Goal: Information Seeking & Learning: Compare options

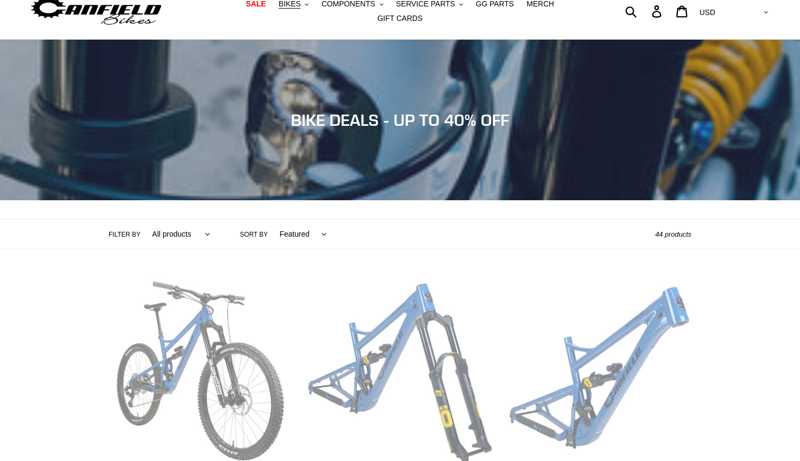
scroll to position [153, 0]
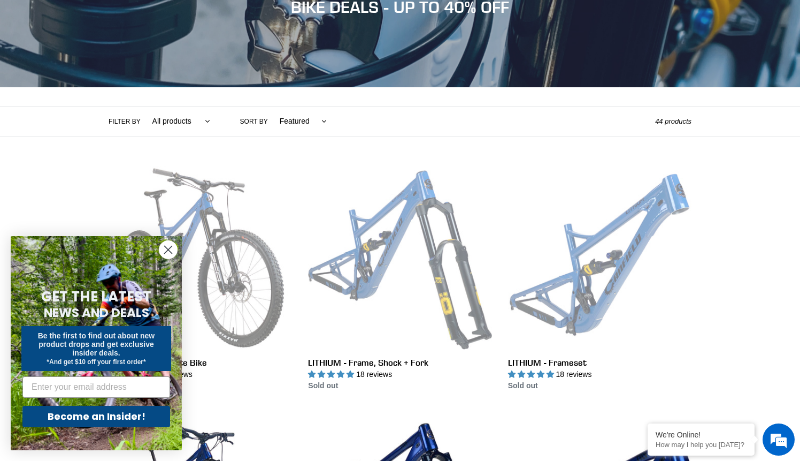
click at [170, 252] on circle "Close dialog" at bounding box center [168, 250] width 18 height 18
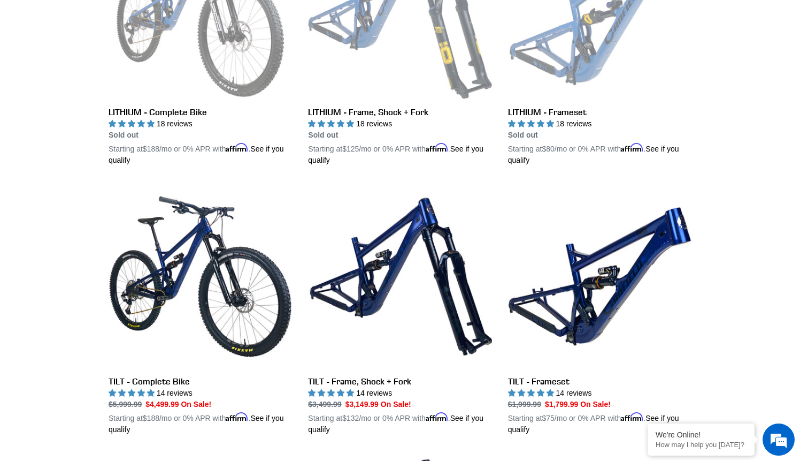
scroll to position [532, 0]
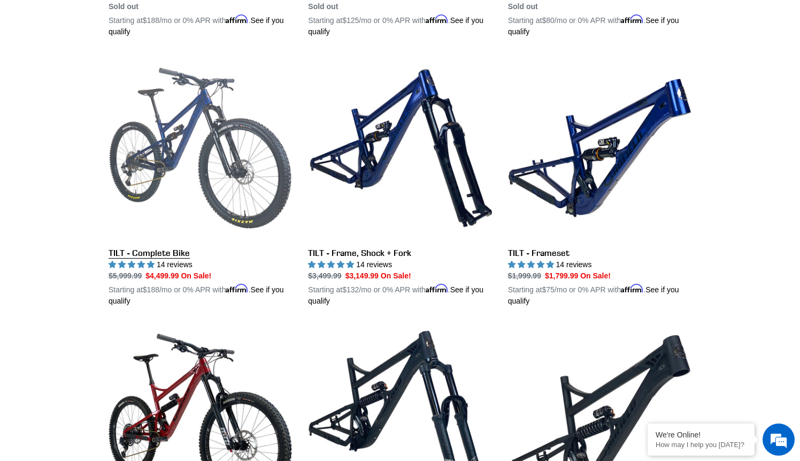
click at [204, 178] on link "TILT - Complete Bike" at bounding box center [200, 181] width 183 height 250
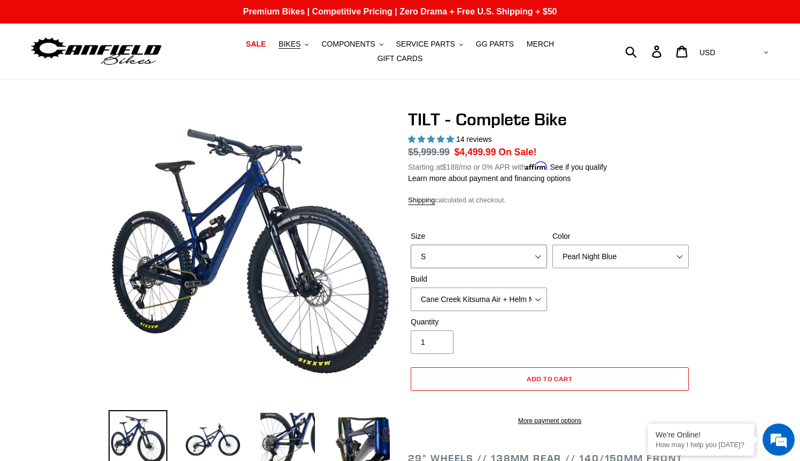
click at [494, 247] on select "S M L" at bounding box center [479, 256] width 136 height 24
select select "L"
click at [411, 244] on select "S M L" at bounding box center [479, 256] width 136 height 24
click at [679, 244] on select "Pearl Night Blue Stealth Silver Raw" at bounding box center [621, 256] width 136 height 24
click at [553, 244] on select "Pearl Night Blue Stealth Silver Raw" at bounding box center [621, 256] width 136 height 24
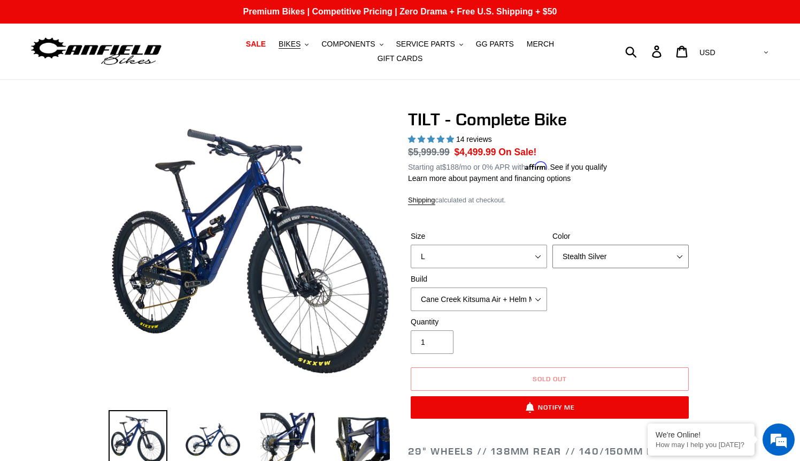
click at [648, 251] on select "Pearl Night Blue Stealth Silver Raw" at bounding box center [621, 256] width 136 height 24
select select "Raw"
click at [553, 244] on select "Pearl Night Blue Stealth Silver Raw" at bounding box center [621, 256] width 136 height 24
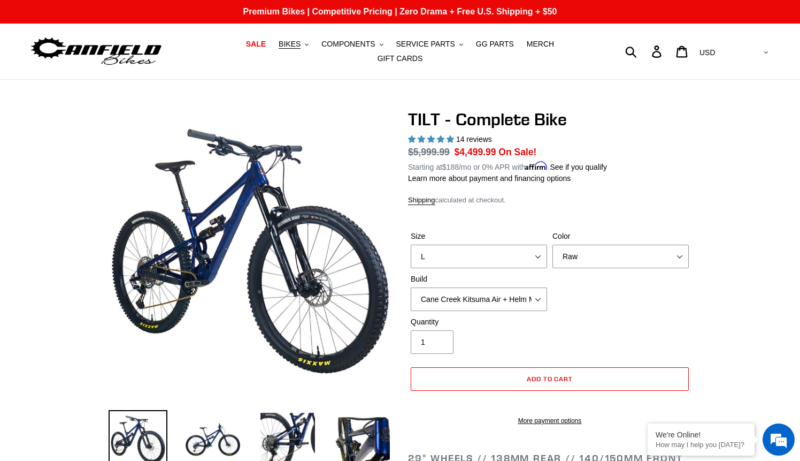
click at [687, 180] on div "TILT - Complete Bike 14 reviews Regular price $5,999.99 Sale price $4,499.99 On…" at bounding box center [550, 272] width 284 height 327
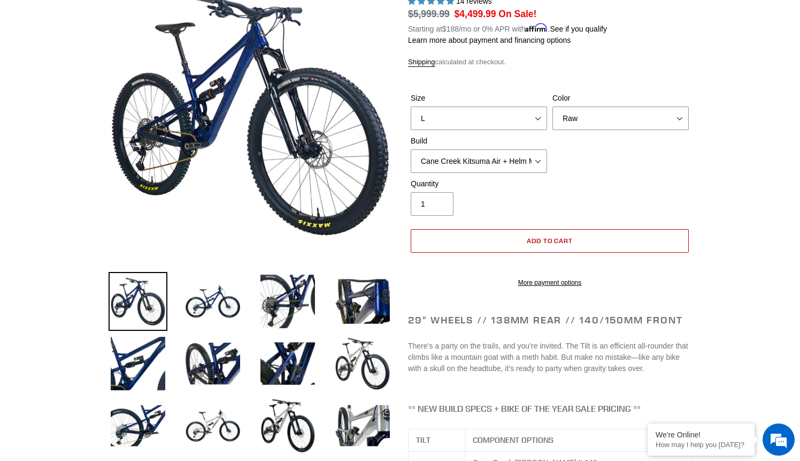
scroll to position [198, 0]
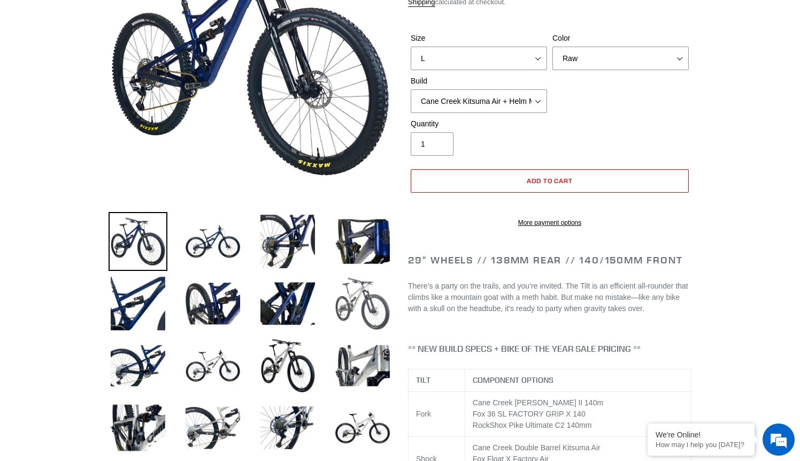
click at [345, 295] on img at bounding box center [362, 303] width 59 height 59
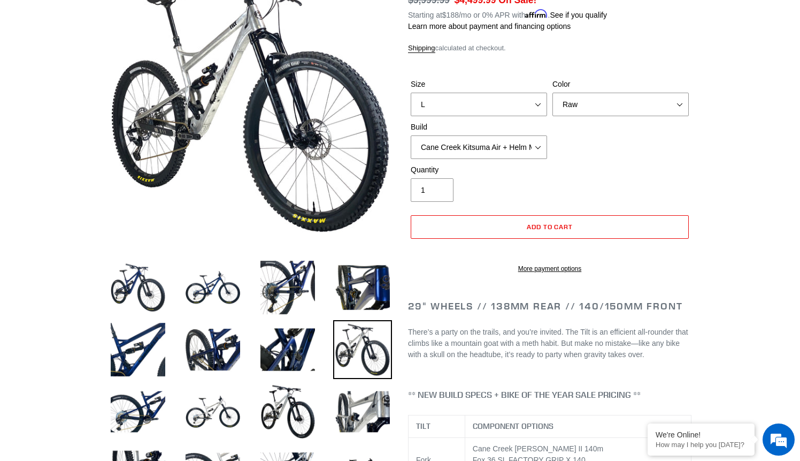
scroll to position [162, 0]
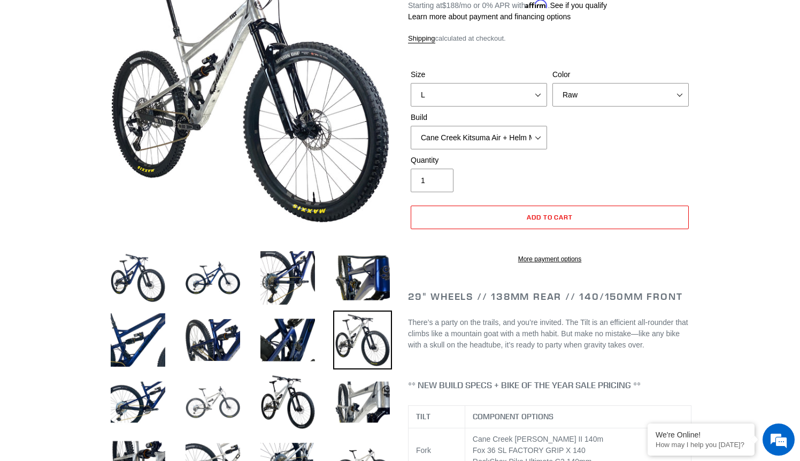
click at [224, 393] on img at bounding box center [212, 401] width 59 height 59
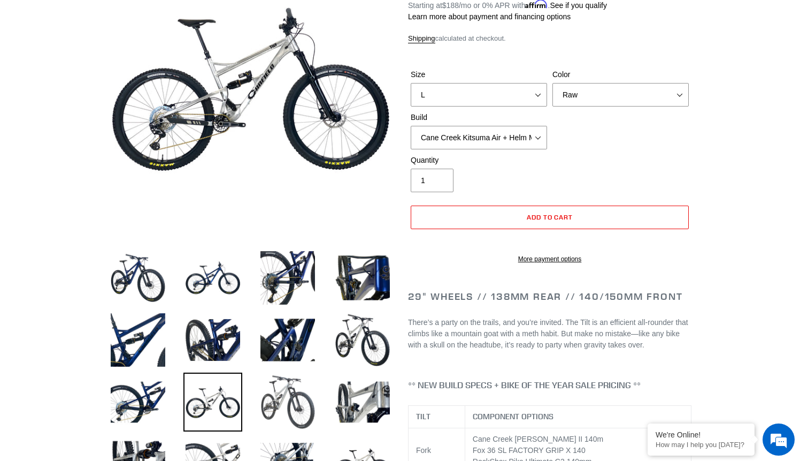
click at [294, 390] on img at bounding box center [287, 401] width 59 height 59
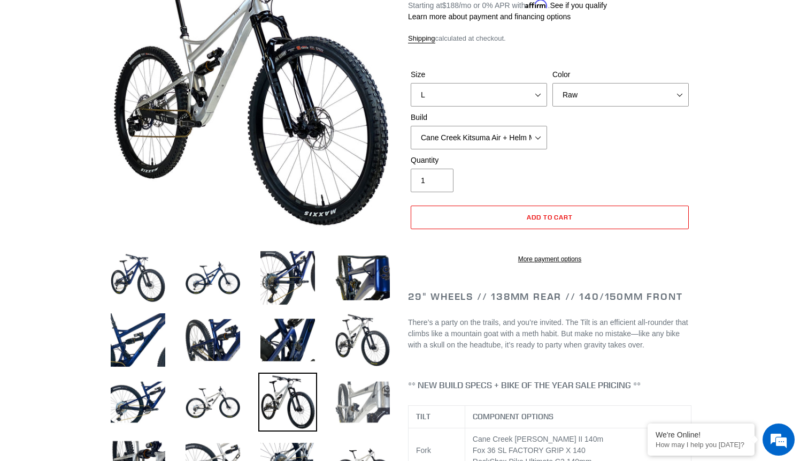
click at [363, 393] on img at bounding box center [362, 401] width 59 height 59
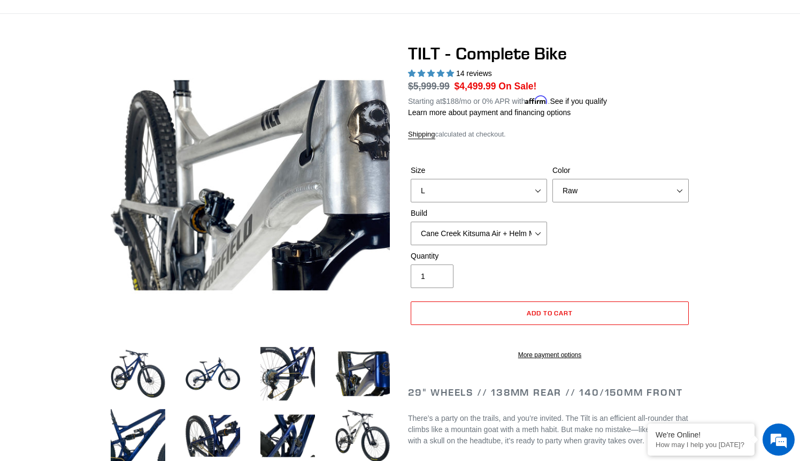
scroll to position [65, 0]
click at [531, 228] on select "Cane Creek Kitsuma Air + Helm MKII 140 + SRAM GX Cane Creek Kitsuma Air + Helm …" at bounding box center [479, 234] width 136 height 24
click at [411, 222] on select "Cane Creek Kitsuma Air + Helm MKII 140 + SRAM GX Cane Creek Kitsuma Air + Helm …" at bounding box center [479, 234] width 136 height 24
click at [641, 243] on div "Size S M L Color Pearl Night Blue Stealth Silver Raw Build Cane Creek Kitsuma A…" at bounding box center [550, 208] width 284 height 86
click at [535, 227] on select "Cane Creek Kitsuma Air + Helm MKII 140 + SRAM GX Cane Creek Kitsuma Air + Helm …" at bounding box center [479, 234] width 136 height 24
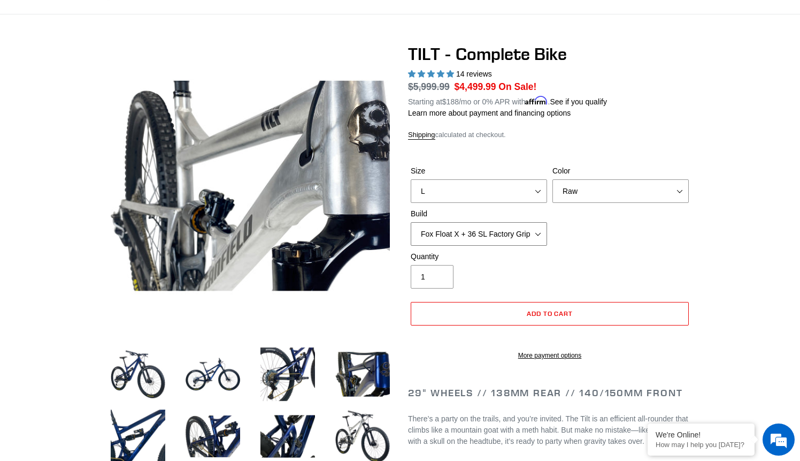
click at [411, 222] on select "Cane Creek Kitsuma Air + Helm MKII 140 + SRAM GX Cane Creek Kitsuma Air + Helm …" at bounding box center [479, 234] width 136 height 24
click at [538, 225] on select "Cane Creek Kitsuma Air + Helm MKII 140 + SRAM GX Cane Creek Kitsuma Air + Helm …" at bounding box center [479, 234] width 136 height 24
click at [411, 222] on select "Cane Creek Kitsuma Air + Helm MKII 140 + SRAM GX Cane Creek Kitsuma Air + Helm …" at bounding box center [479, 234] width 136 height 24
click at [533, 225] on select "Cane Creek Kitsuma Air + Helm MKII 140 + SRAM GX Cane Creek Kitsuma Air + Helm …" at bounding box center [479, 234] width 136 height 24
select select "Fox Float X + 36 SL Factory Grip X 140 + SRAM GX"
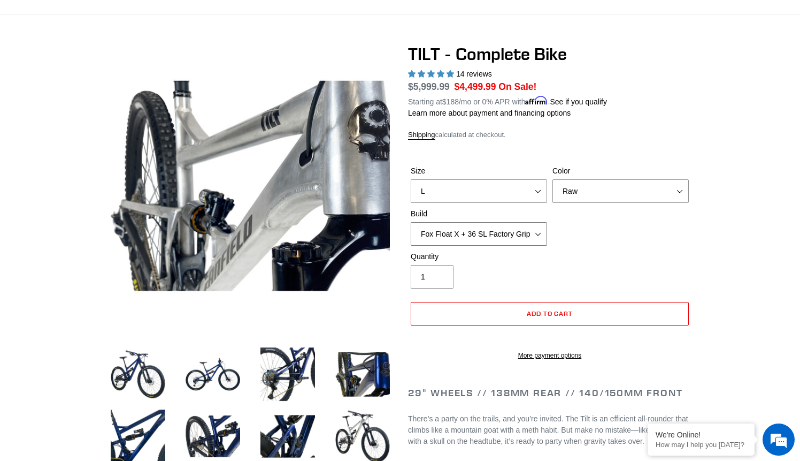
click at [411, 222] on select "Cane Creek Kitsuma Air + Helm MKII 140 + SRAM GX Cane Creek Kitsuma Air + Helm …" at bounding box center [479, 234] width 136 height 24
click at [616, 251] on div "Quantity 1" at bounding box center [550, 272] width 284 height 43
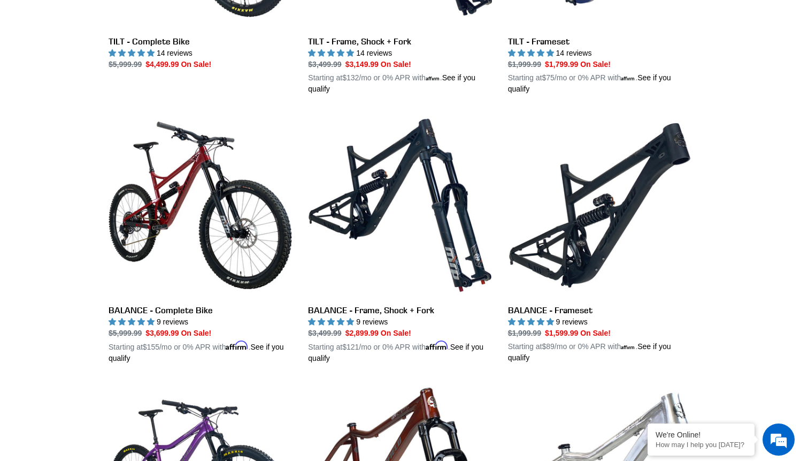
scroll to position [768, 0]
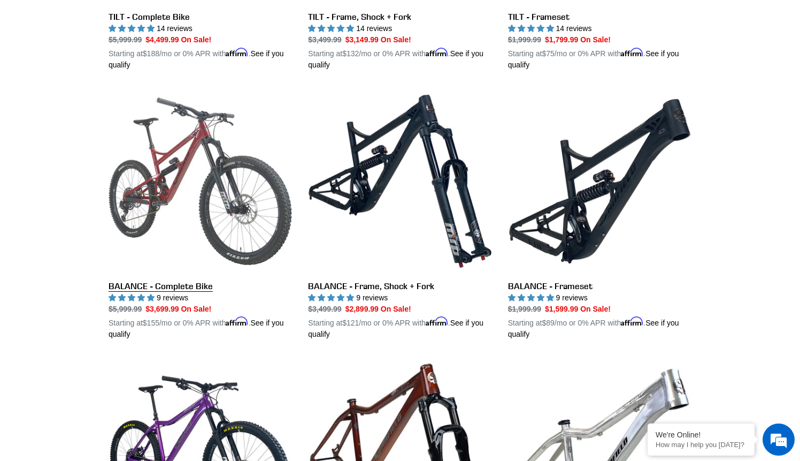
click at [215, 200] on link "BALANCE - Complete Bike" at bounding box center [200, 214] width 183 height 250
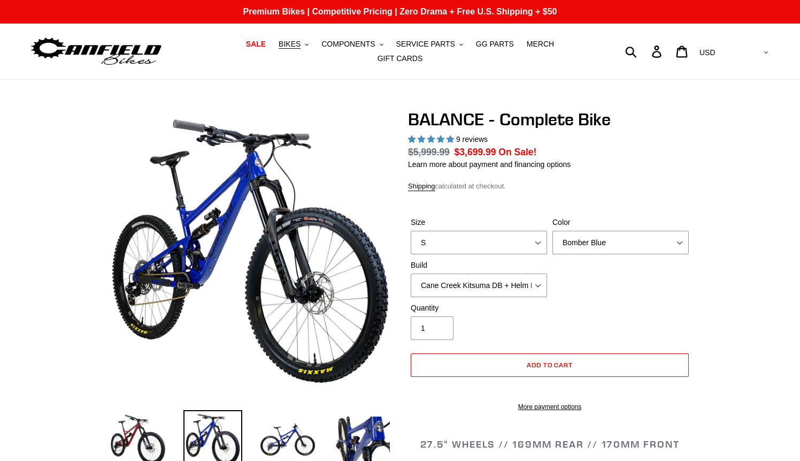
select select "highest-rating"
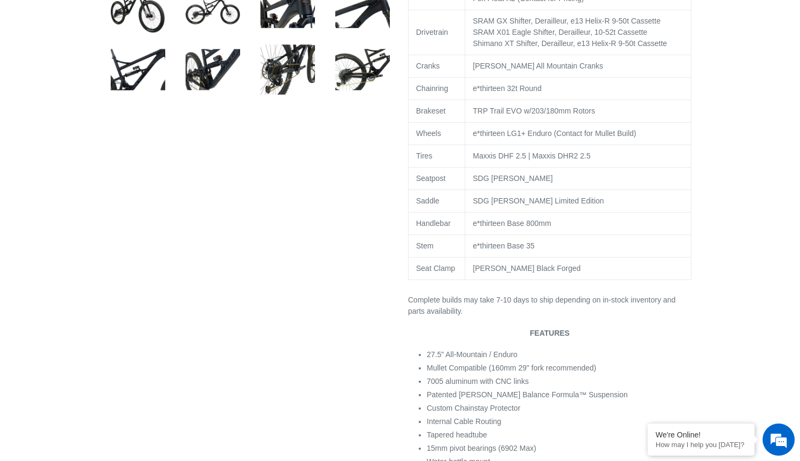
scroll to position [815, 0]
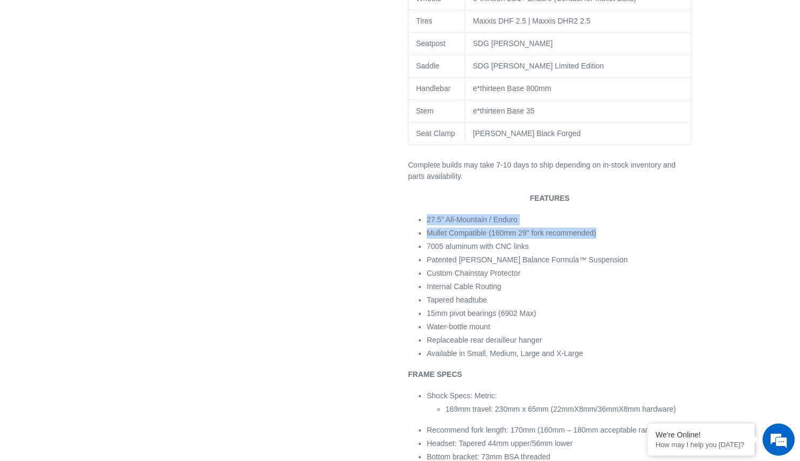
drag, startPoint x: 624, startPoint y: 228, endPoint x: 634, endPoint y: 239, distance: 15.1
click at [630, 239] on ul "27.5” All-Mountain / Enduro Mullet Compatible (160mm 29" fork recommended) 7005…" at bounding box center [559, 286] width 265 height 145
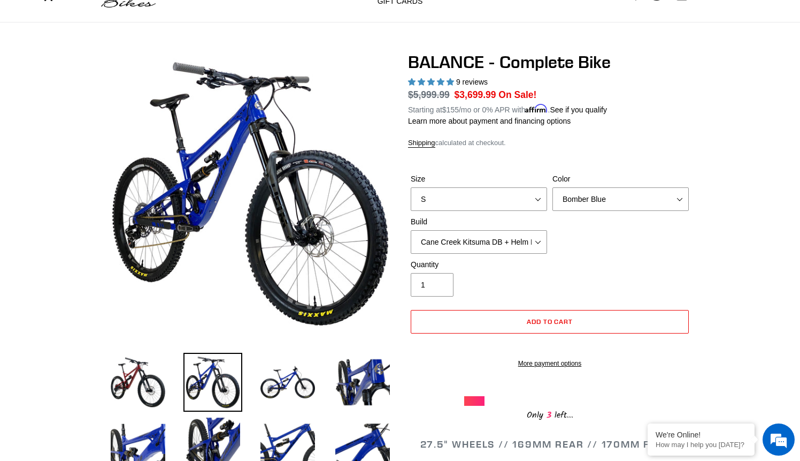
scroll to position [0, 0]
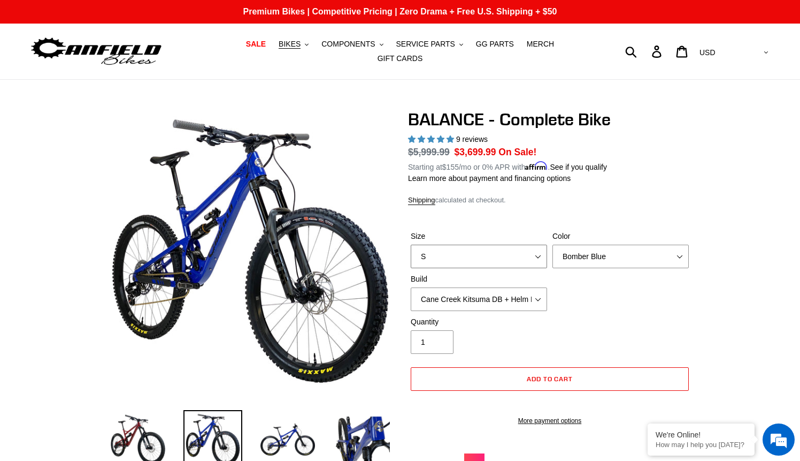
click at [483, 250] on select "S M L XL" at bounding box center [479, 256] width 136 height 24
select select "XL"
click at [411, 244] on select "S M L XL" at bounding box center [479, 256] width 136 height 24
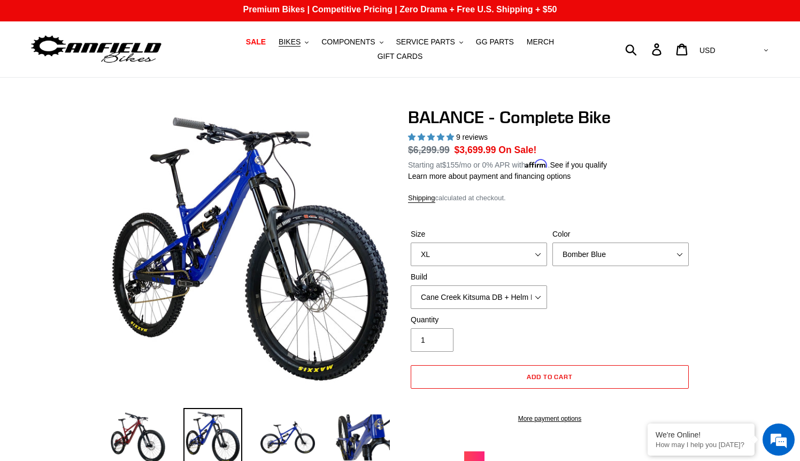
click at [645, 246] on select "Bomber Blue Goat's Blood Stealth Black" at bounding box center [621, 254] width 136 height 24
click at [553, 242] on select "Bomber Blue Goat's Blood Stealth Black" at bounding box center [621, 254] width 136 height 24
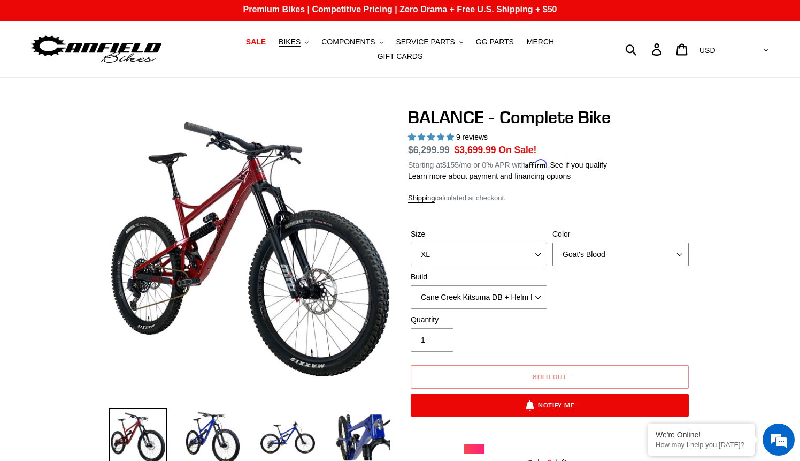
click at [658, 242] on select "Bomber Blue Goat's Blood Stealth Black" at bounding box center [621, 254] width 136 height 24
select select "Stealth Black"
click at [553, 242] on select "Bomber Blue Goat's Blood Stealth Black" at bounding box center [621, 254] width 136 height 24
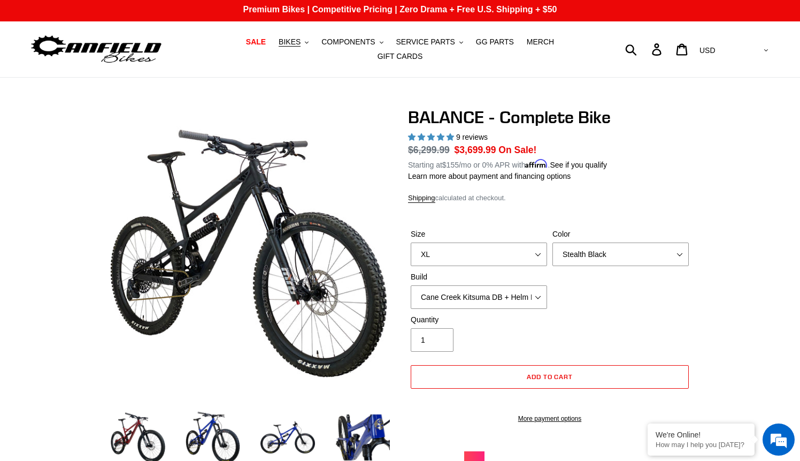
click at [672, 288] on div "Size S M L XL Color Bomber Blue Goat's Blood Stealth Black Build Cane Creek Kit…" at bounding box center [550, 271] width 284 height 86
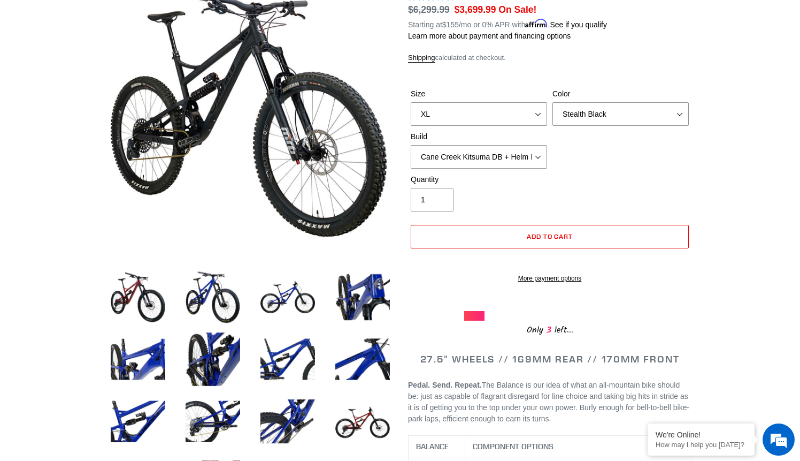
scroll to position [142, 0]
click at [538, 150] on select "Cane Creek Kitsuma DB + Helm MKII + SRAM GX Cane Creek Kitsuma DB + Helm MKII +…" at bounding box center [479, 157] width 136 height 24
click at [411, 145] on select "Cane Creek Kitsuma DB + Helm MKII + SRAM GX Cane Creek Kitsuma DB + Helm MKII +…" at bounding box center [479, 157] width 136 height 24
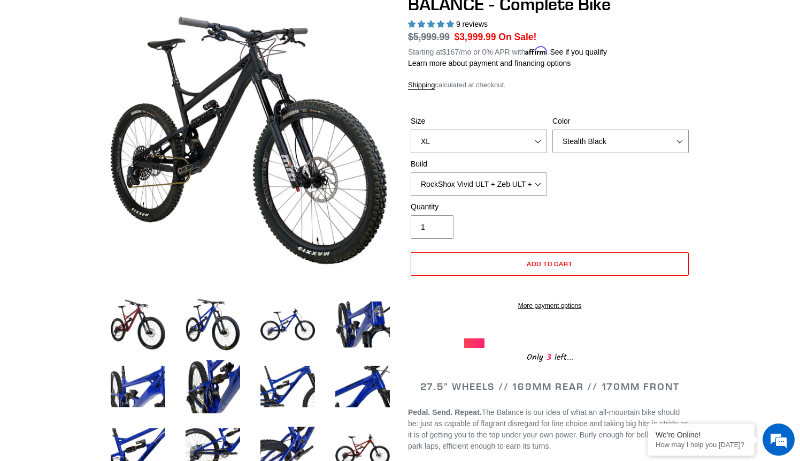
scroll to position [114, 0]
click at [546, 176] on select "Cane Creek Kitsuma DB + Helm MKII + SRAM GX Cane Creek Kitsuma DB + Helm MKII +…" at bounding box center [479, 185] width 136 height 24
click at [411, 173] on select "Cane Creek Kitsuma DB + Helm MKII + SRAM GX Cane Creek Kitsuma DB + Helm MKII +…" at bounding box center [479, 185] width 136 height 24
click at [509, 173] on select "Cane Creek Kitsuma DB + Helm MKII + SRAM GX Cane Creek Kitsuma DB + Helm MKII +…" at bounding box center [479, 185] width 136 height 24
click at [411, 173] on select "Cane Creek Kitsuma DB + Helm MKII + SRAM GX Cane Creek Kitsuma DB + Helm MKII +…" at bounding box center [479, 185] width 136 height 24
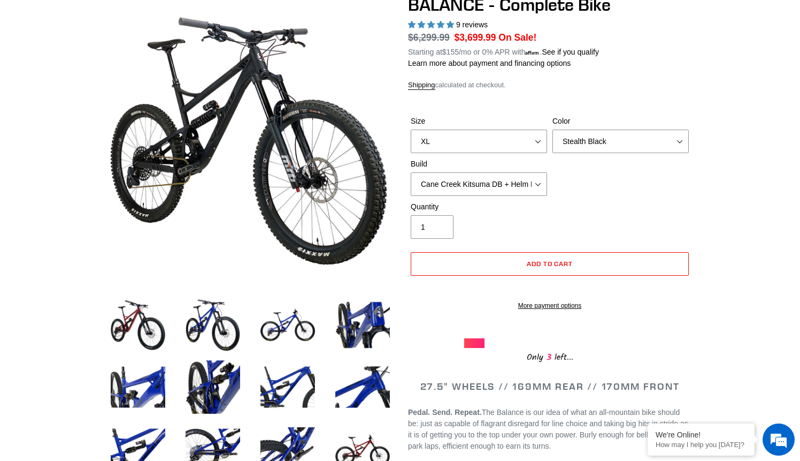
click at [612, 174] on div "Size S M L XL Color Bomber Blue Goat's Blood Stealth Black Build Cane Creek Kit…" at bounding box center [550, 159] width 284 height 86
click at [531, 178] on select "Cane Creek Kitsuma DB + Helm MKII + SRAM GX Cane Creek Kitsuma DB + Helm MKII +…" at bounding box center [479, 185] width 136 height 24
click at [411, 173] on select "Cane Creek Kitsuma DB + Helm MKII + SRAM GX Cane Creek Kitsuma DB + Helm MKII +…" at bounding box center [479, 185] width 136 height 24
click at [640, 190] on div "Size S M L XL Color Bomber Blue Goat's Blood Stealth Black Build Cane Creek Kit…" at bounding box center [550, 159] width 284 height 86
click at [507, 179] on select "Cane Creek Kitsuma DB + Helm MKII + SRAM GX Cane Creek Kitsuma DB + Helm MKII +…" at bounding box center [479, 185] width 136 height 24
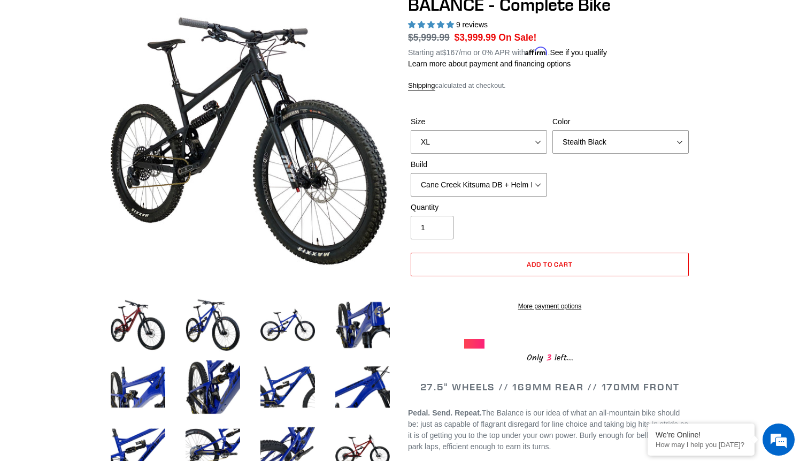
select select "RockShox Vivid ULT + Zeb ULT + Shimano XT"
click at [411, 173] on select "Cane Creek Kitsuma DB + Helm MKII + SRAM GX Cane Creek Kitsuma DB + Helm MKII +…" at bounding box center [479, 185] width 136 height 24
click at [616, 179] on div "Size S M L XL Color Bomber Blue Goat's Blood Stealth Black Build Cane Creek Kit…" at bounding box center [550, 159] width 284 height 86
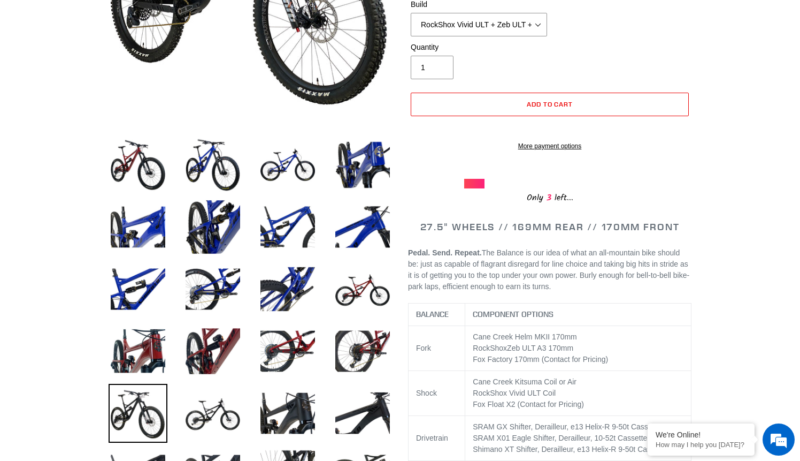
scroll to position [302, 0]
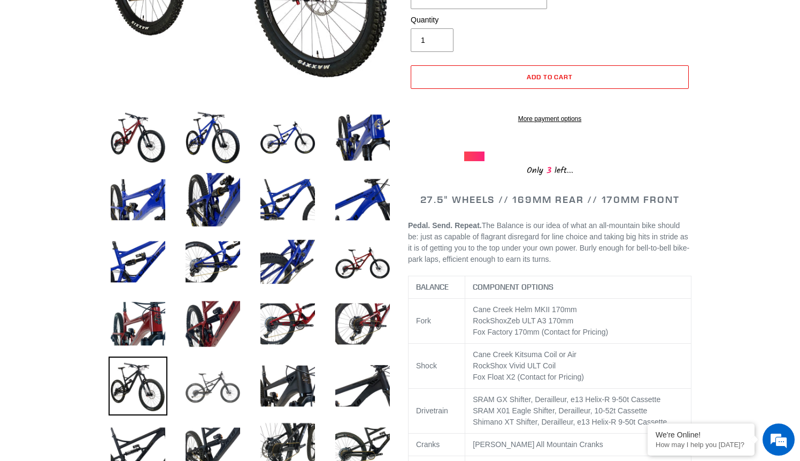
click at [217, 373] on img at bounding box center [212, 385] width 59 height 59
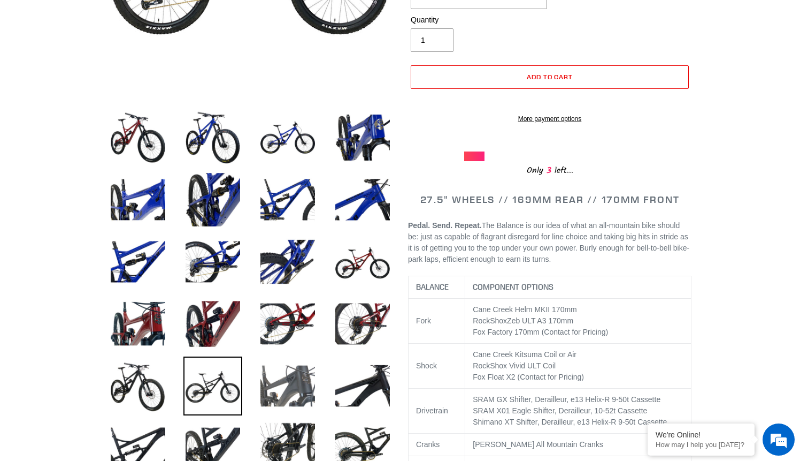
click at [292, 378] on img at bounding box center [287, 385] width 59 height 59
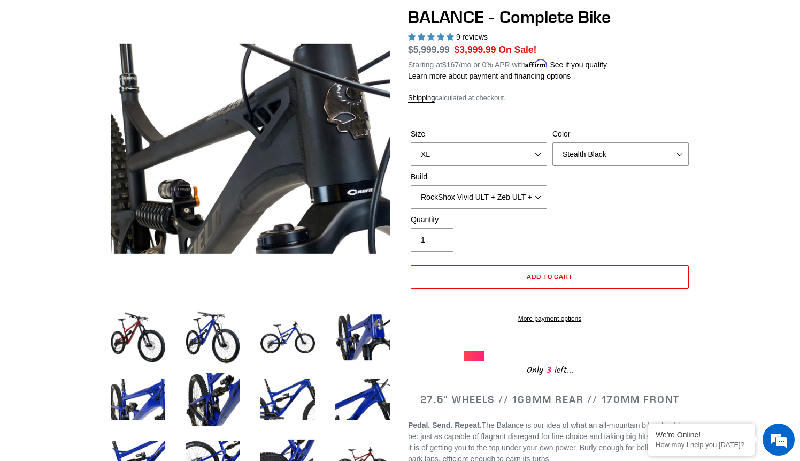
scroll to position [94, 0]
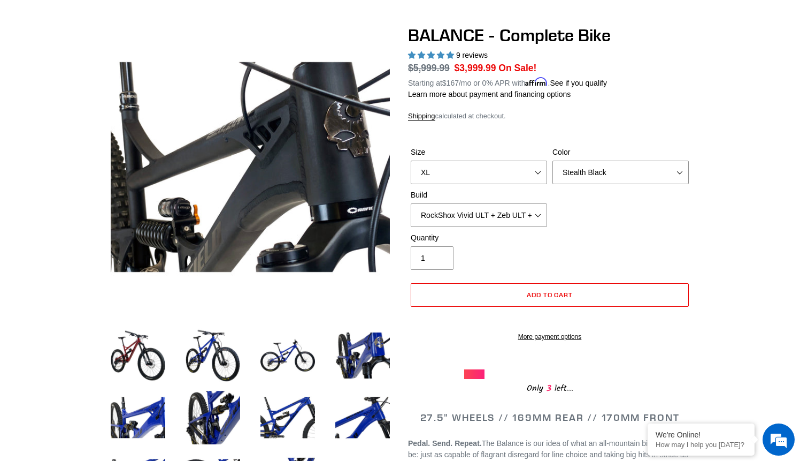
scroll to position [83, 0]
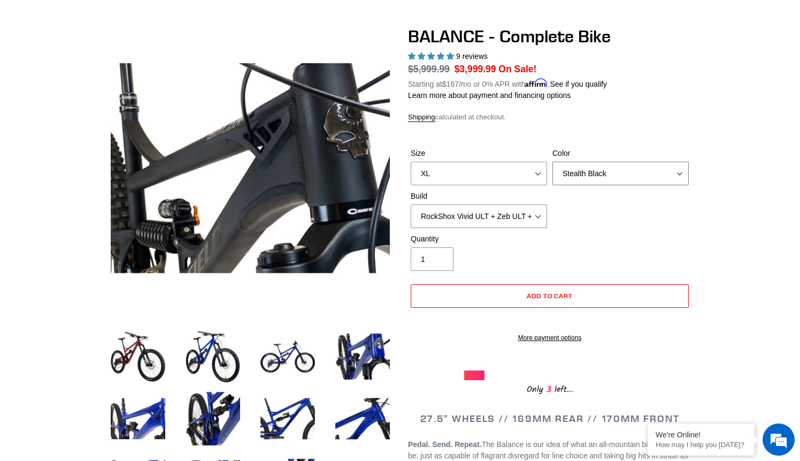
click at [608, 172] on select "Bomber Blue Goat's Blood Stealth Black" at bounding box center [621, 174] width 136 height 24
select select "Bomber Blue"
click at [553, 162] on select "Bomber Blue Goat's Blood Stealth Black" at bounding box center [621, 174] width 136 height 24
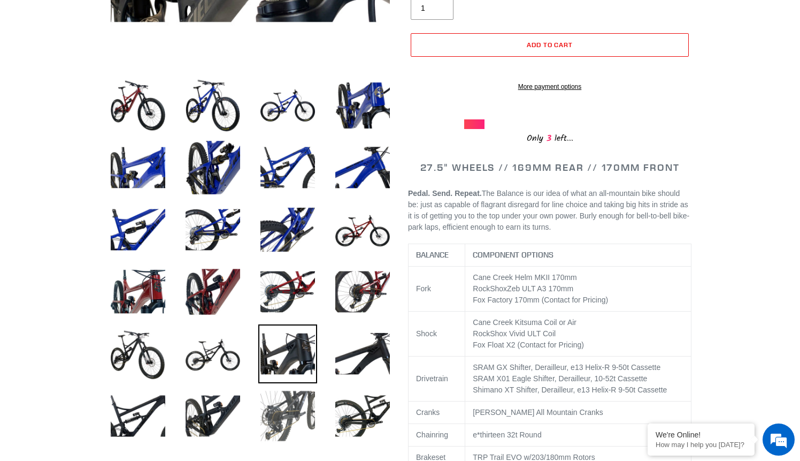
scroll to position [363, 0]
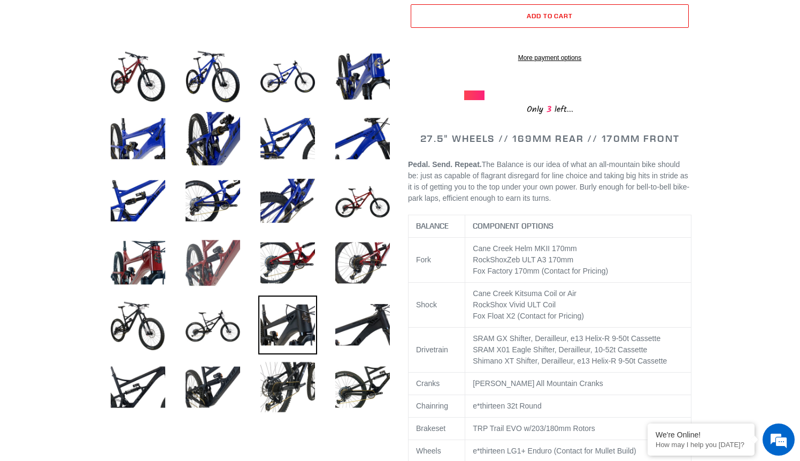
click at [219, 251] on img at bounding box center [212, 262] width 59 height 59
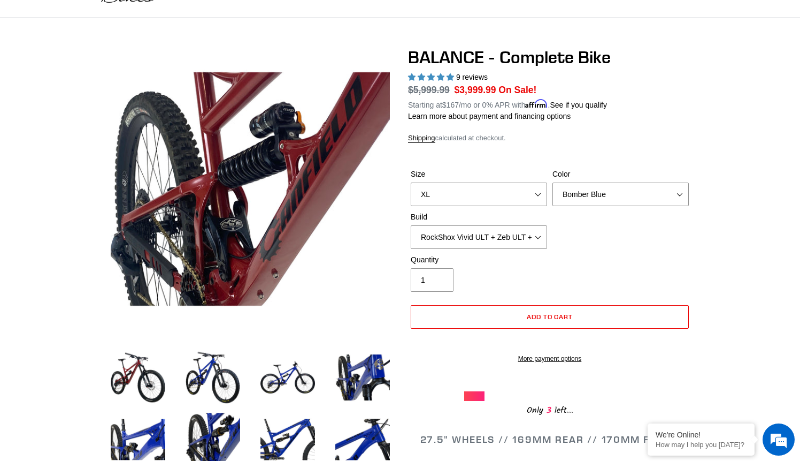
scroll to position [60, 0]
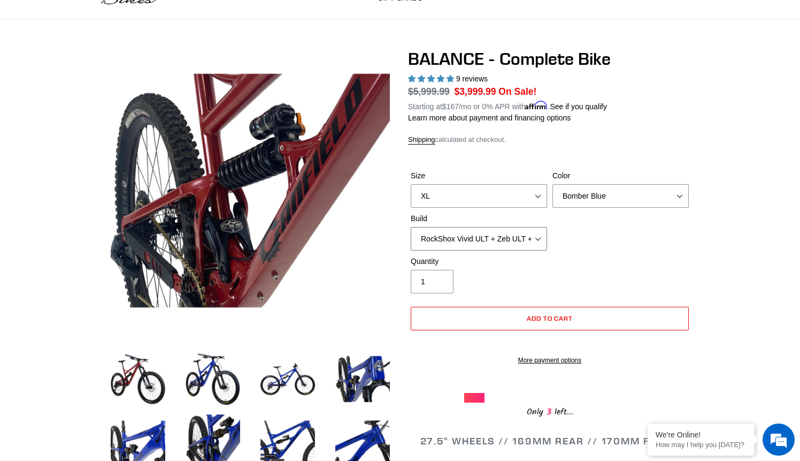
click at [540, 236] on select "Cane Creek Kitsuma DB + Helm MKII + SRAM GX Cane Creek Kitsuma DB + Helm MKII +…" at bounding box center [479, 239] width 136 height 24
click at [411, 227] on select "Cane Creek Kitsuma DB + Helm MKII + SRAM GX Cane Creek Kitsuma DB + Helm MKII +…" at bounding box center [479, 239] width 136 height 24
click at [533, 233] on select "Cane Creek Kitsuma DB + Helm MKII + SRAM GX Cane Creek Kitsuma DB + Helm MKII +…" at bounding box center [479, 239] width 136 height 24
click at [411, 227] on select "Cane Creek Kitsuma DB + Helm MKII + SRAM GX Cane Creek Kitsuma DB + Helm MKII +…" at bounding box center [479, 239] width 136 height 24
click at [621, 229] on div "Size S M L XL Color Bomber Blue Goat's Blood Stealth Black Build Cane Creek Kit…" at bounding box center [550, 213] width 284 height 86
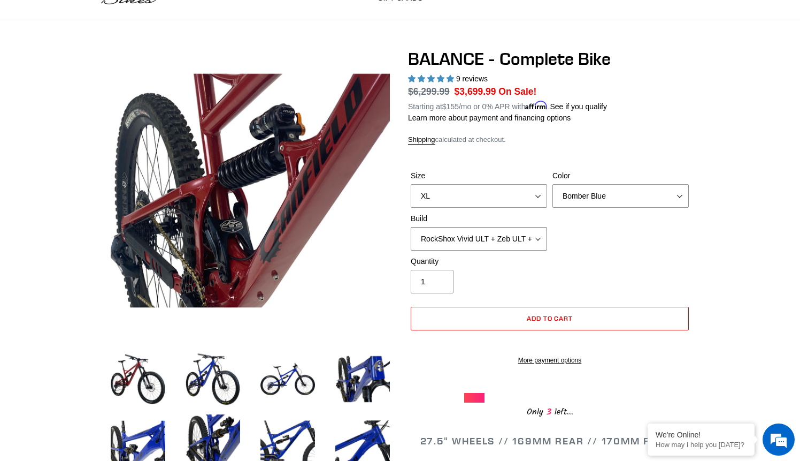
click at [529, 228] on select "Cane Creek Kitsuma DB + Helm MKII + SRAM GX Cane Creek Kitsuma DB + Helm MKII +…" at bounding box center [479, 239] width 136 height 24
select select "RockShox Vivid ULT + Zeb ULT + Shimano XT"
click at [411, 227] on select "Cane Creek Kitsuma DB + Helm MKII + SRAM GX Cane Creek Kitsuma DB + Helm MKII +…" at bounding box center [479, 239] width 136 height 24
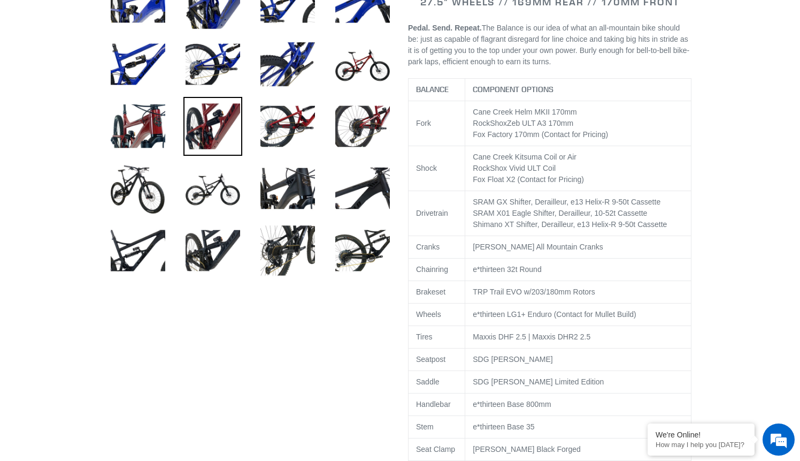
scroll to position [524, 0]
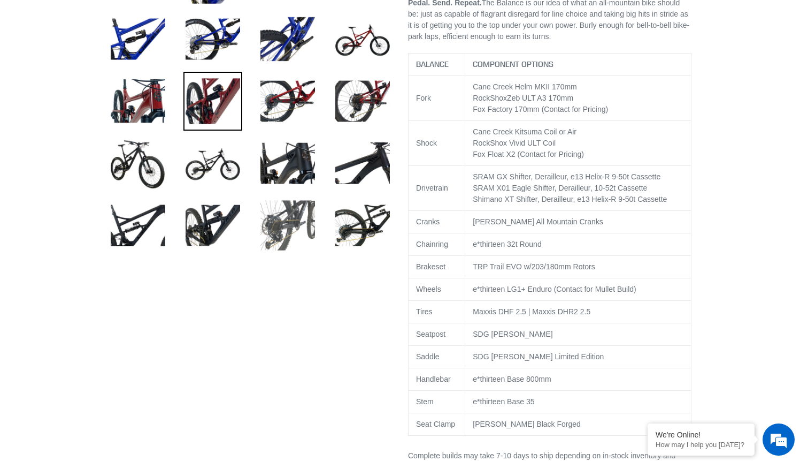
click at [288, 226] on img at bounding box center [287, 225] width 59 height 59
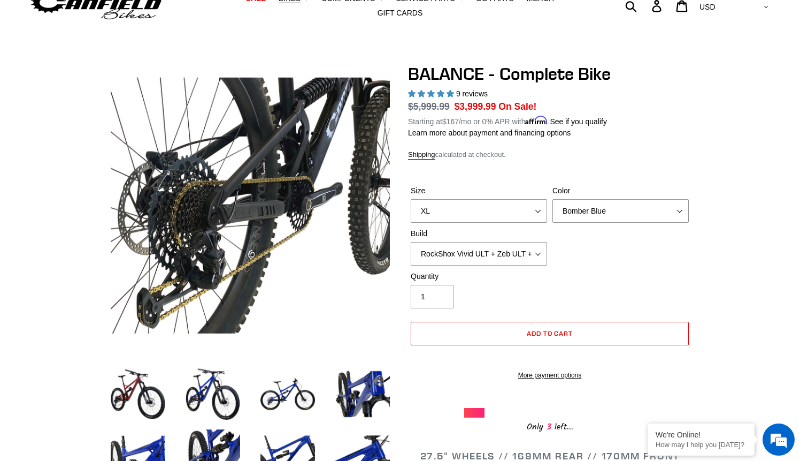
scroll to position [0, 0]
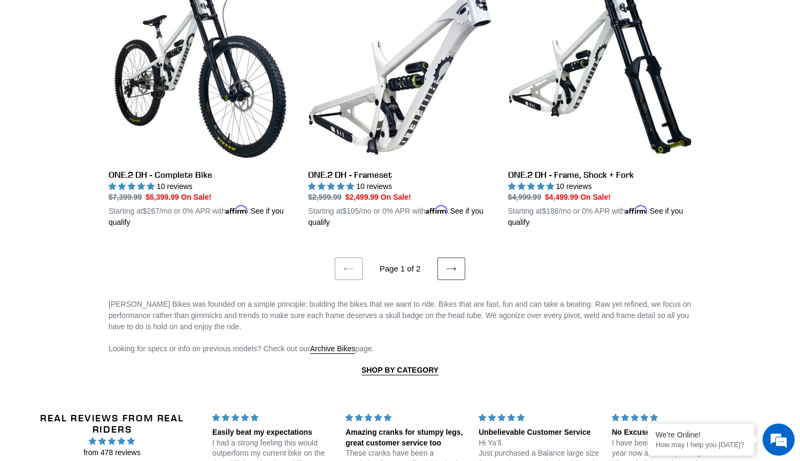
scroll to position [2287, 0]
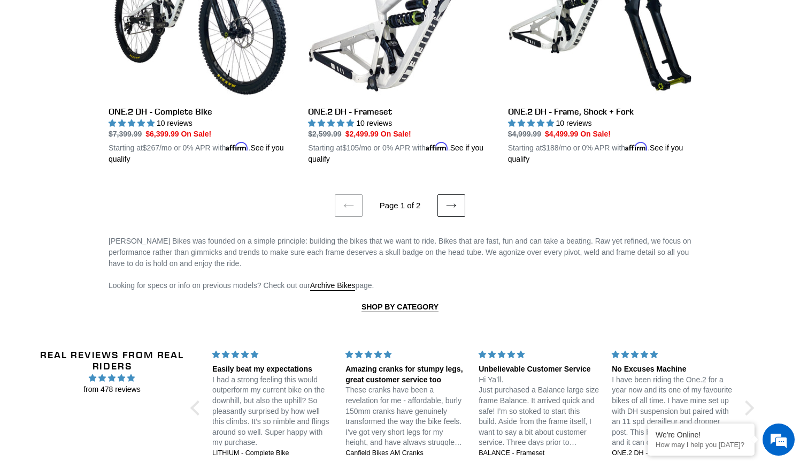
click at [455, 203] on link "Next page" at bounding box center [452, 205] width 28 height 22
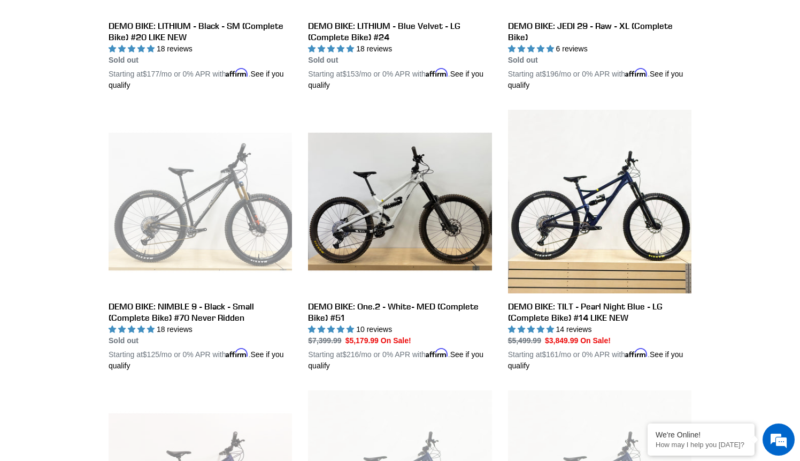
scroll to position [754, 0]
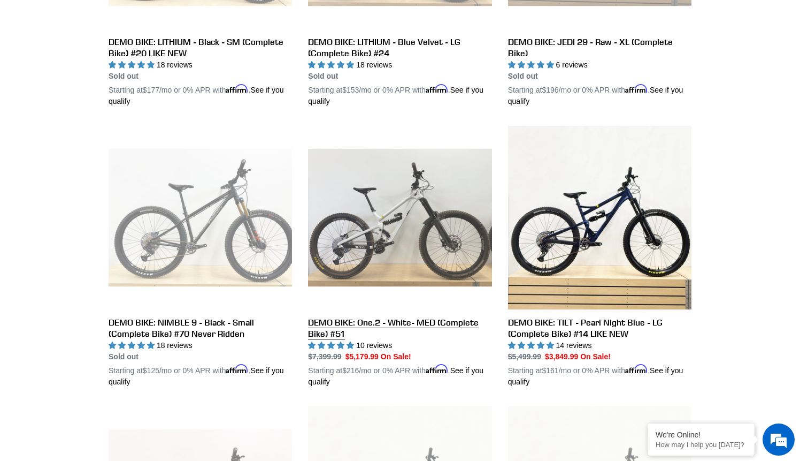
click at [359, 314] on link "DEMO BIKE: One.2 - White- MED (Complete Bike) #51" at bounding box center [399, 257] width 183 height 262
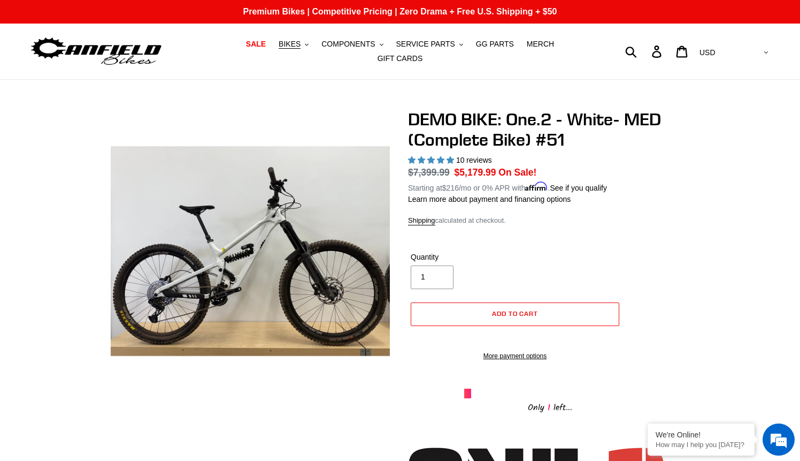
scroll to position [27, 0]
